Goal: Information Seeking & Learning: Learn about a topic

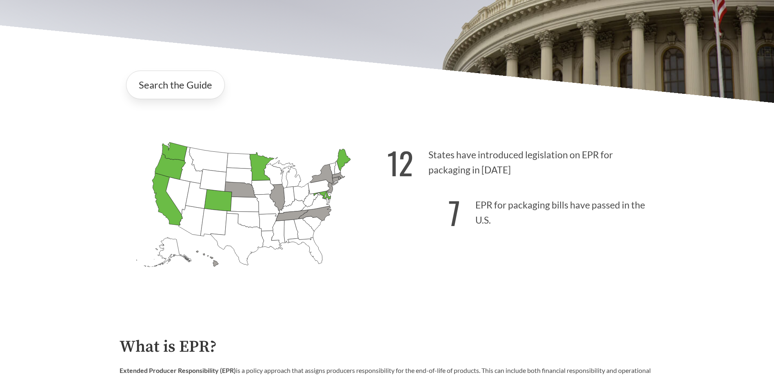
scroll to position [204, 0]
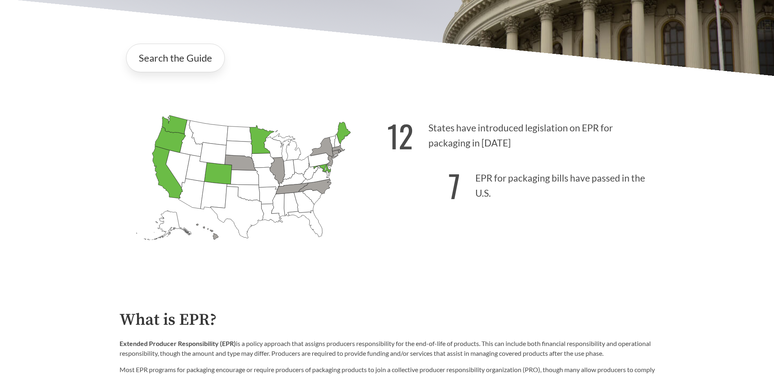
click at [303, 202] on icon "[US_STATE] Introduced:" at bounding box center [304, 202] width 20 height 22
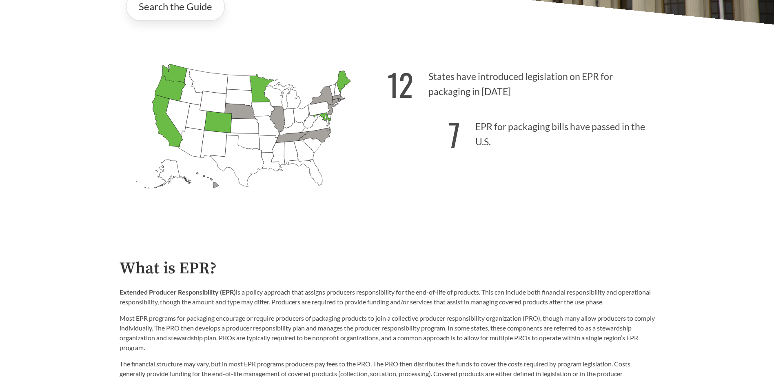
scroll to position [367, 0]
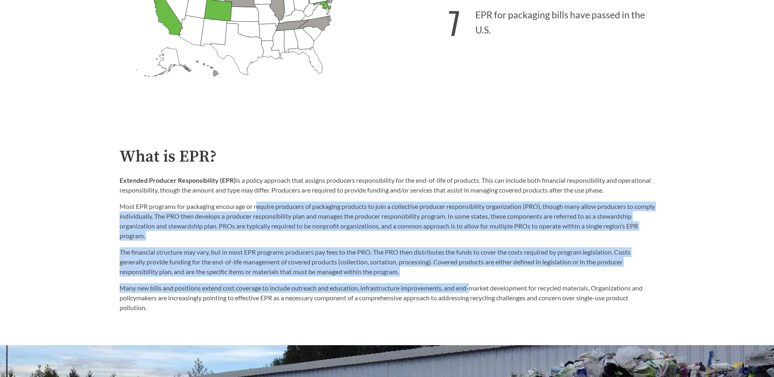
drag, startPoint x: 268, startPoint y: 208, endPoint x: 473, endPoint y: 290, distance: 220.4
click at [473, 290] on div "What is EPR? Extended Producer Responsibility (EPR) is a policy approach that a…" at bounding box center [387, 230] width 535 height 165
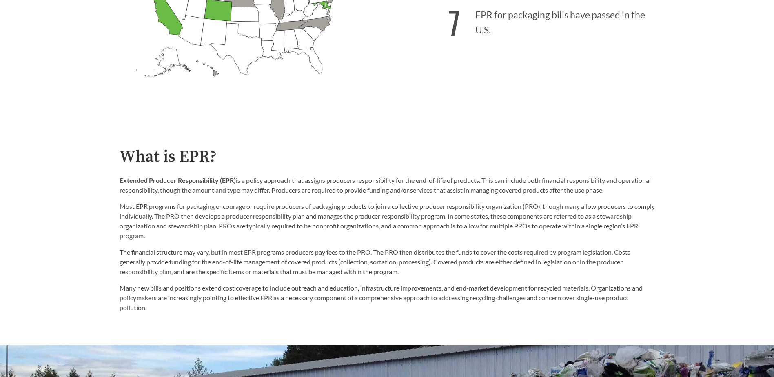
click at [298, 299] on p "Many new bills and positions extend cost coverage to include outreach and educa…" at bounding box center [387, 297] width 535 height 29
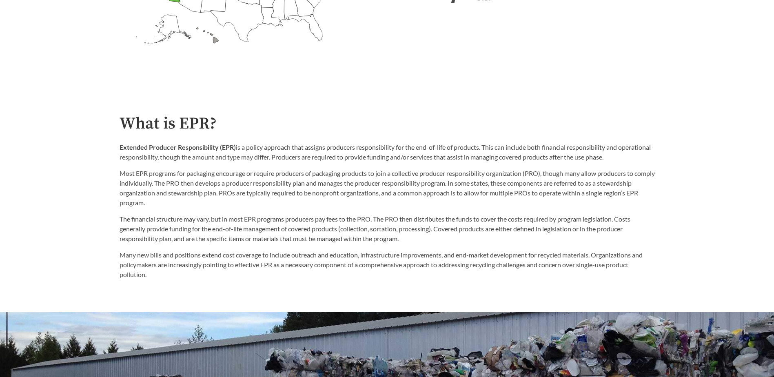
scroll to position [490, 0]
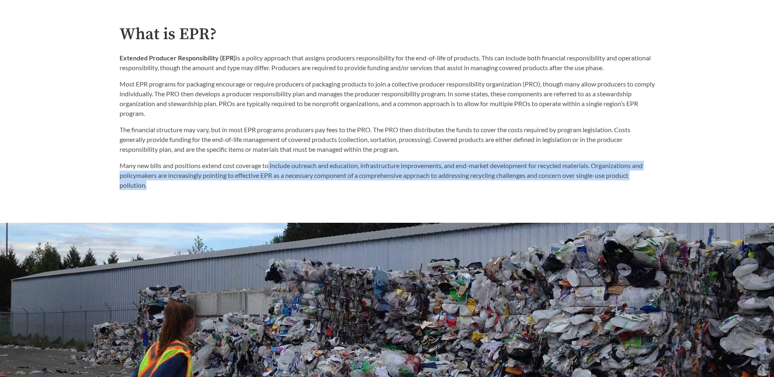
drag, startPoint x: 270, startPoint y: 168, endPoint x: 181, endPoint y: 186, distance: 90.3
click at [181, 186] on p "Many new bills and positions extend cost coverage to include outreach and educa…" at bounding box center [387, 175] width 535 height 29
click at [324, 184] on p "Many new bills and positions extend cost coverage to include outreach and educa…" at bounding box center [387, 175] width 535 height 29
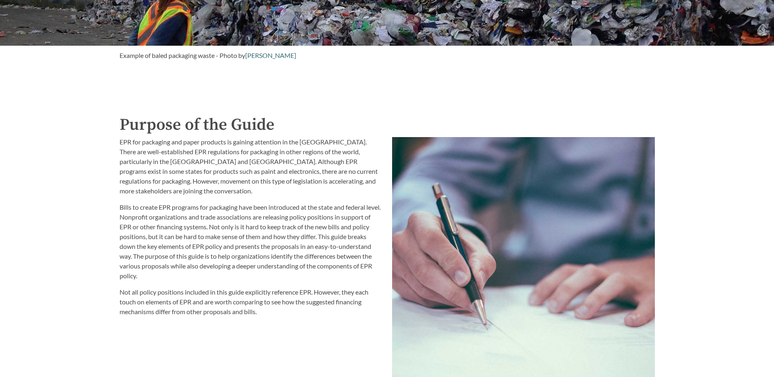
scroll to position [857, 0]
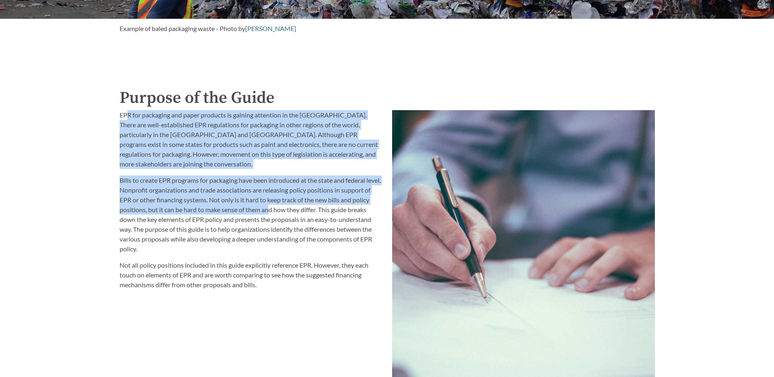
drag, startPoint x: 126, startPoint y: 115, endPoint x: 269, endPoint y: 208, distance: 170.3
click at [269, 208] on div "EPR for packaging and paper products is gaining attention in the [GEOGRAPHIC_DA…" at bounding box center [251, 200] width 263 height 180
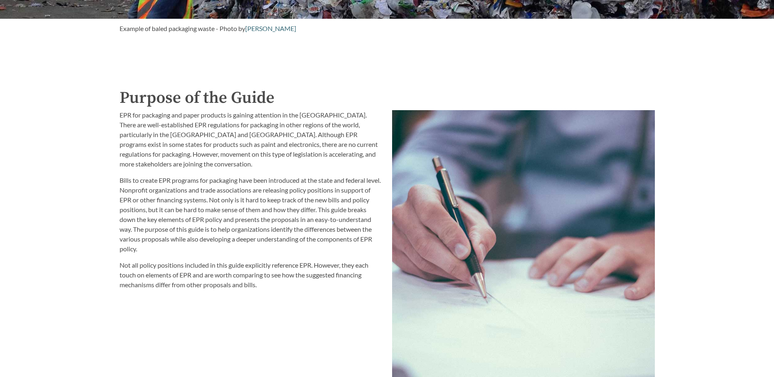
drag, startPoint x: 269, startPoint y: 208, endPoint x: 278, endPoint y: 233, distance: 26.1
click at [278, 233] on p "Bills to create EPR programs for packaging have been introduced at the state an…" at bounding box center [251, 214] width 263 height 78
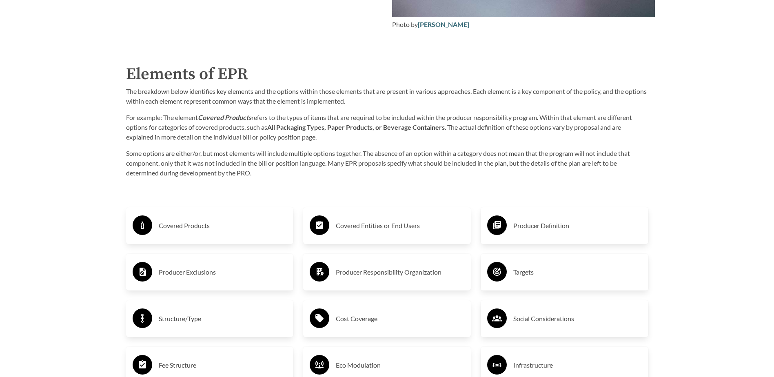
scroll to position [1265, 0]
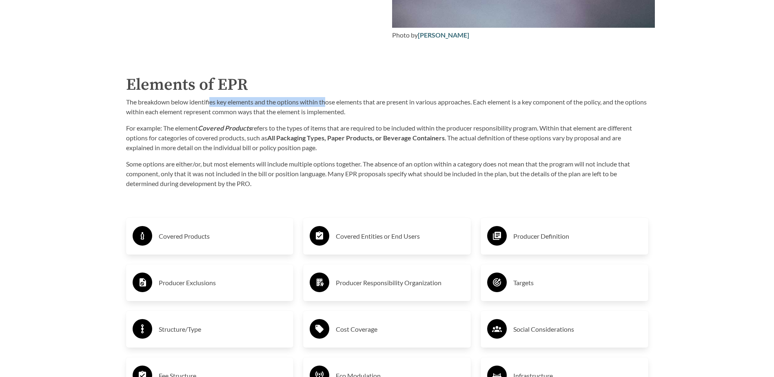
drag, startPoint x: 214, startPoint y: 104, endPoint x: 328, endPoint y: 106, distance: 114.3
click at [328, 106] on p "The breakdown below identifies key elements and the options within those elemen…" at bounding box center [387, 107] width 522 height 20
drag, startPoint x: 328, startPoint y: 106, endPoint x: 406, endPoint y: 111, distance: 77.7
click at [408, 113] on p "The breakdown below identifies key elements and the options within those elemen…" at bounding box center [387, 107] width 522 height 20
click at [191, 245] on div "Covered Products" at bounding box center [210, 236] width 155 height 24
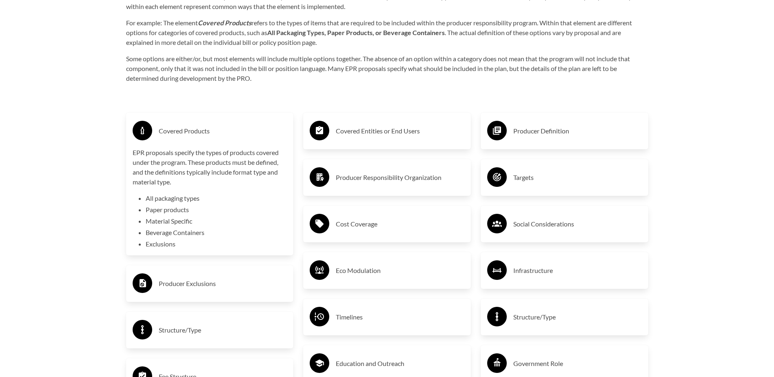
scroll to position [1387, 0]
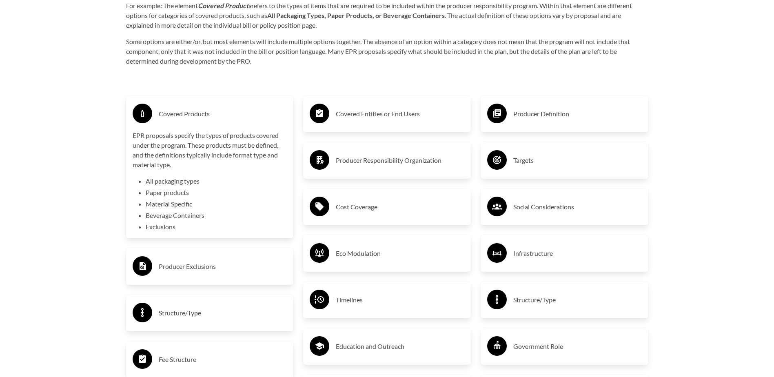
click at [184, 272] on h3 "Producer Exclusions" at bounding box center [223, 266] width 129 height 13
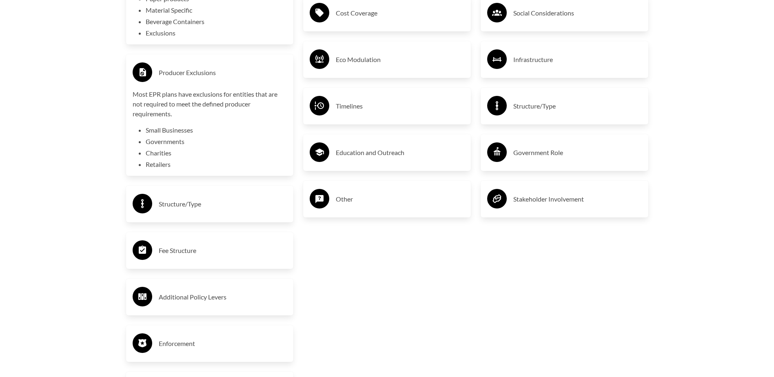
scroll to position [1591, 0]
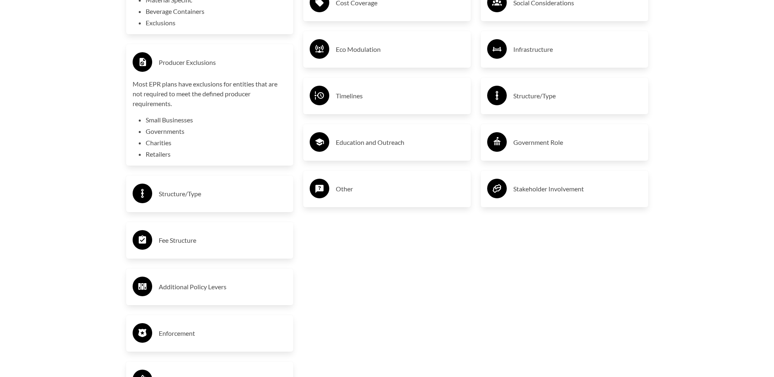
drag, startPoint x: 180, startPoint y: 258, endPoint x: 179, endPoint y: 251, distance: 7.4
click at [180, 258] on div "Fee Structure" at bounding box center [210, 240] width 168 height 37
click at [178, 247] on h3 "Fee Structure" at bounding box center [223, 240] width 129 height 13
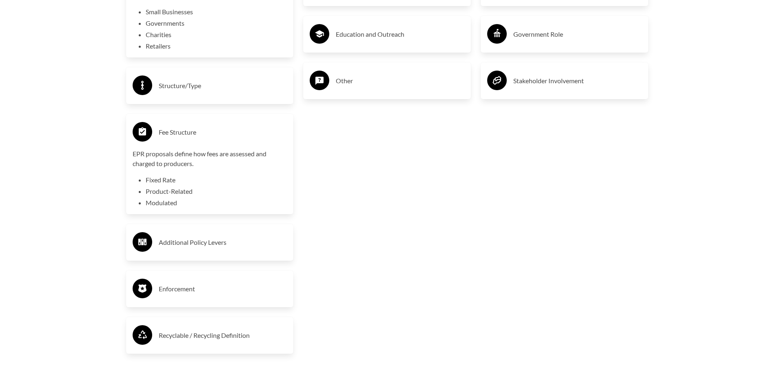
scroll to position [1714, 0]
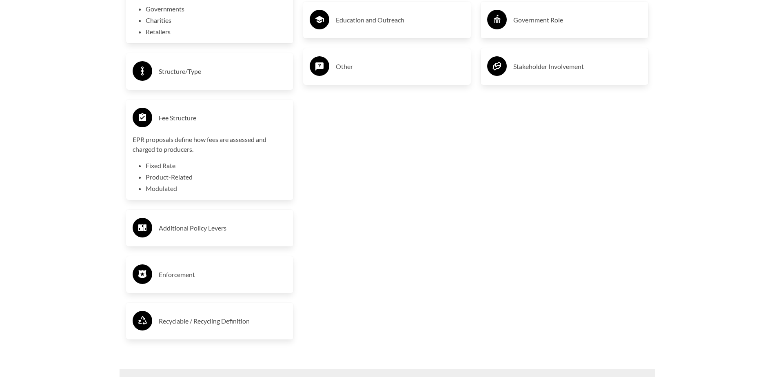
click at [194, 275] on h3 "Enforcement" at bounding box center [223, 274] width 129 height 13
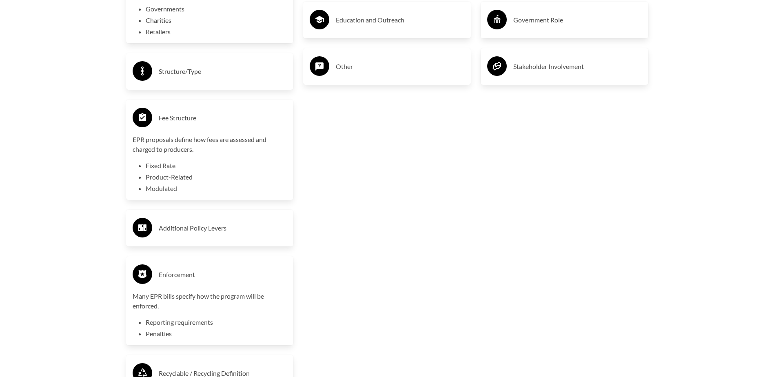
click at [194, 275] on h3 "Enforcement" at bounding box center [223, 274] width 129 height 13
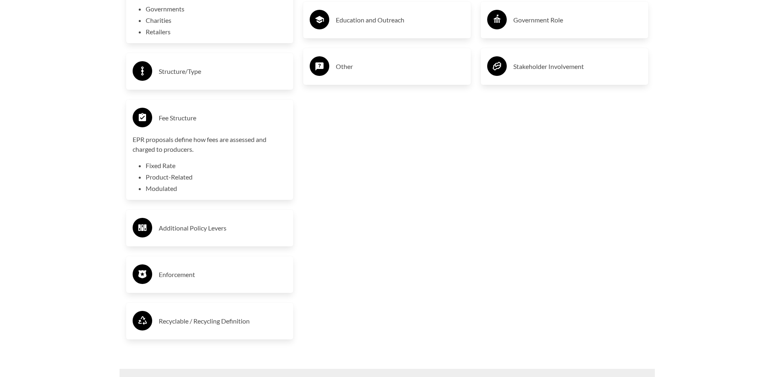
click at [195, 321] on h3 "Recyclable / Recycling Definition" at bounding box center [223, 321] width 129 height 13
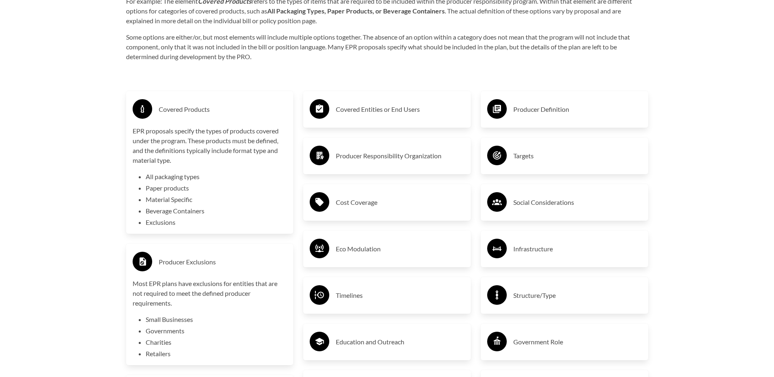
scroll to position [1387, 0]
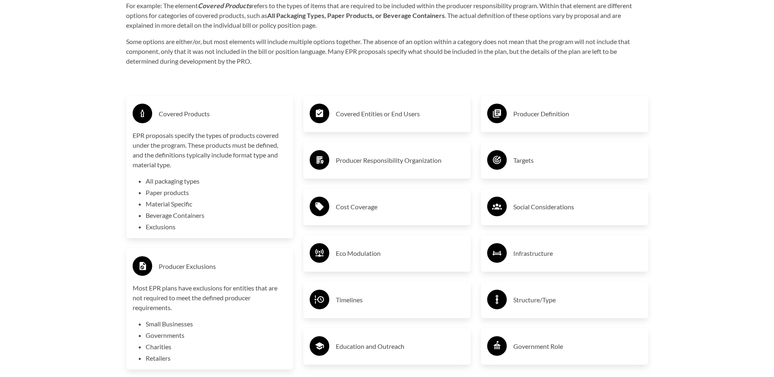
click at [527, 113] on h3 "Producer Definition" at bounding box center [577, 113] width 129 height 13
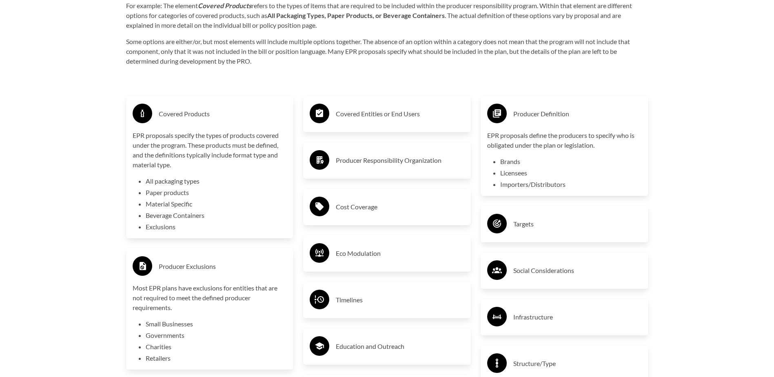
click at [420, 167] on h3 "Producer Responsibility Organization" at bounding box center [400, 160] width 129 height 13
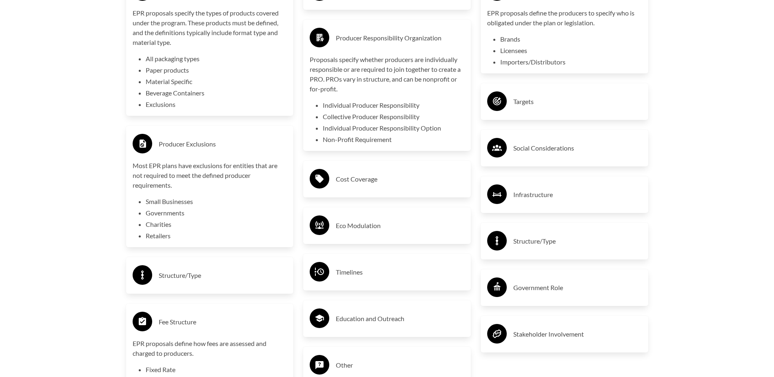
scroll to position [1550, 0]
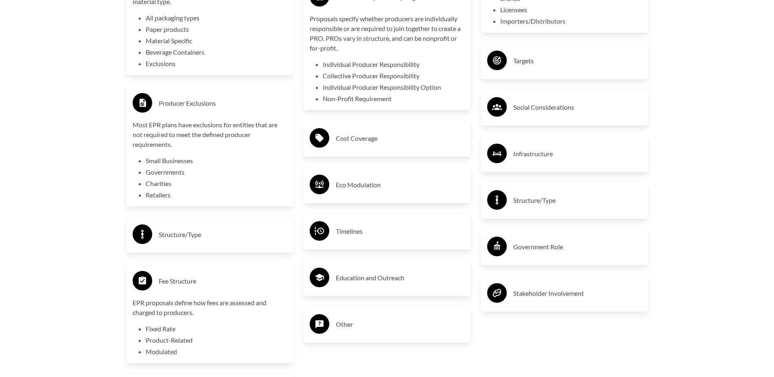
click at [405, 153] on div "Cost Coverage" at bounding box center [387, 138] width 168 height 37
click at [401, 145] on h3 "Cost Coverage" at bounding box center [400, 138] width 129 height 13
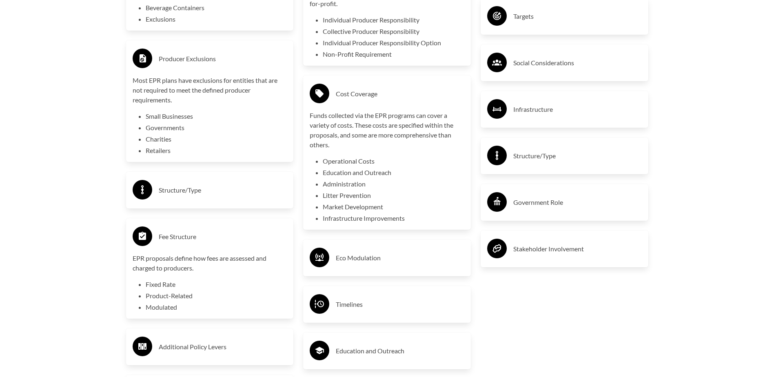
scroll to position [1591, 0]
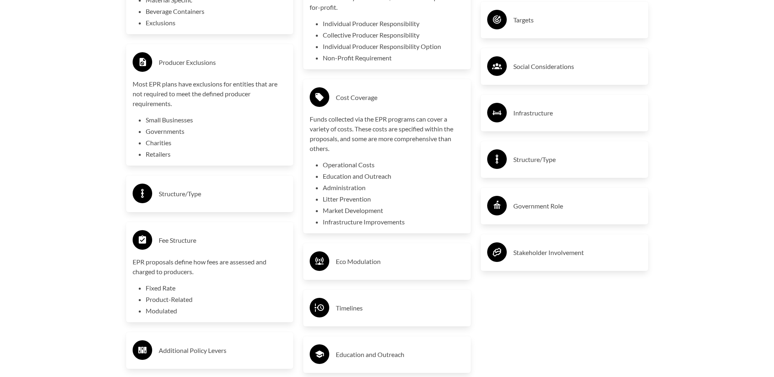
click at [530, 202] on h3 "Government Role" at bounding box center [577, 206] width 129 height 13
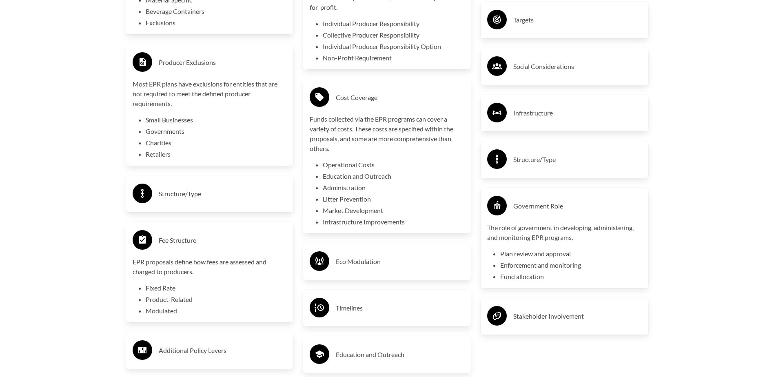
click at [530, 203] on h3 "Government Role" at bounding box center [577, 206] width 129 height 13
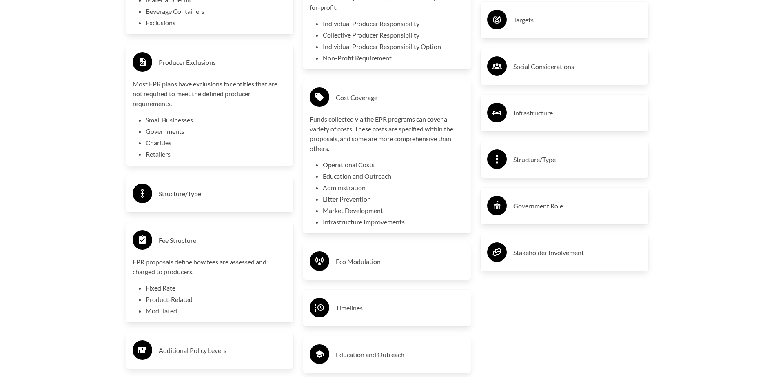
click at [550, 248] on h3 "Stakeholder Involvement" at bounding box center [577, 252] width 129 height 13
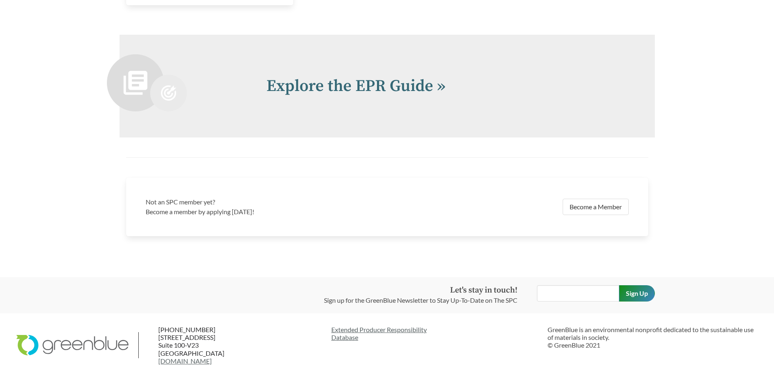
scroll to position [2133, 0]
click at [354, 82] on link "Explore the EPR Guide »" at bounding box center [355, 86] width 179 height 20
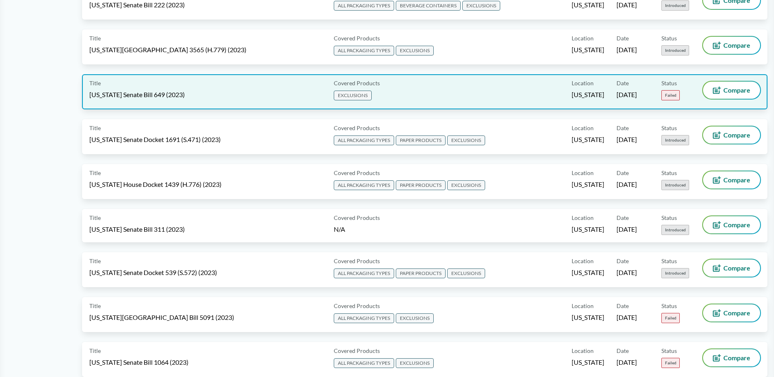
scroll to position [2611, 0]
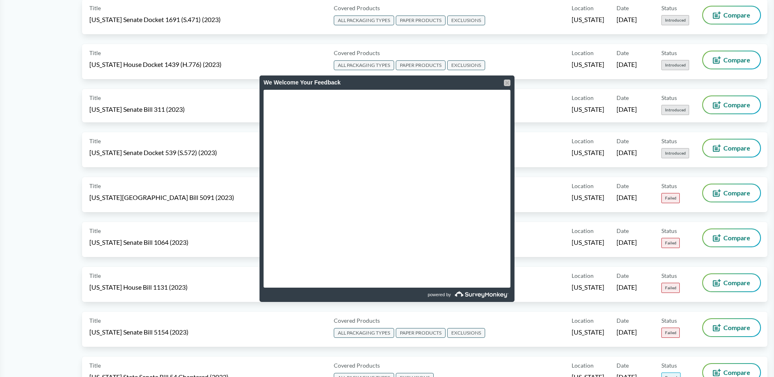
click at [508, 85] on div at bounding box center [507, 83] width 7 height 7
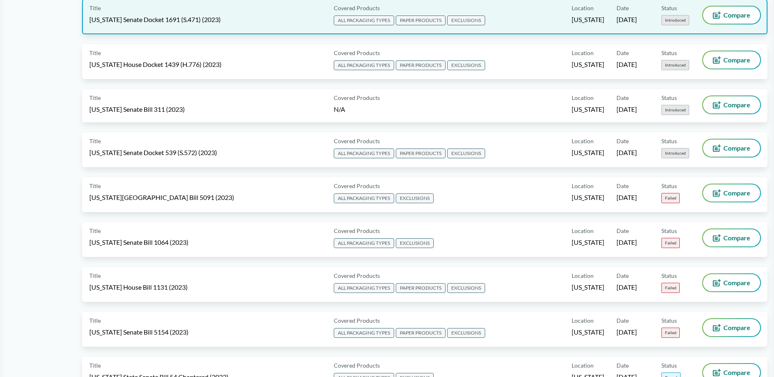
scroll to position [52, 0]
